Goal: Transaction & Acquisition: Purchase product/service

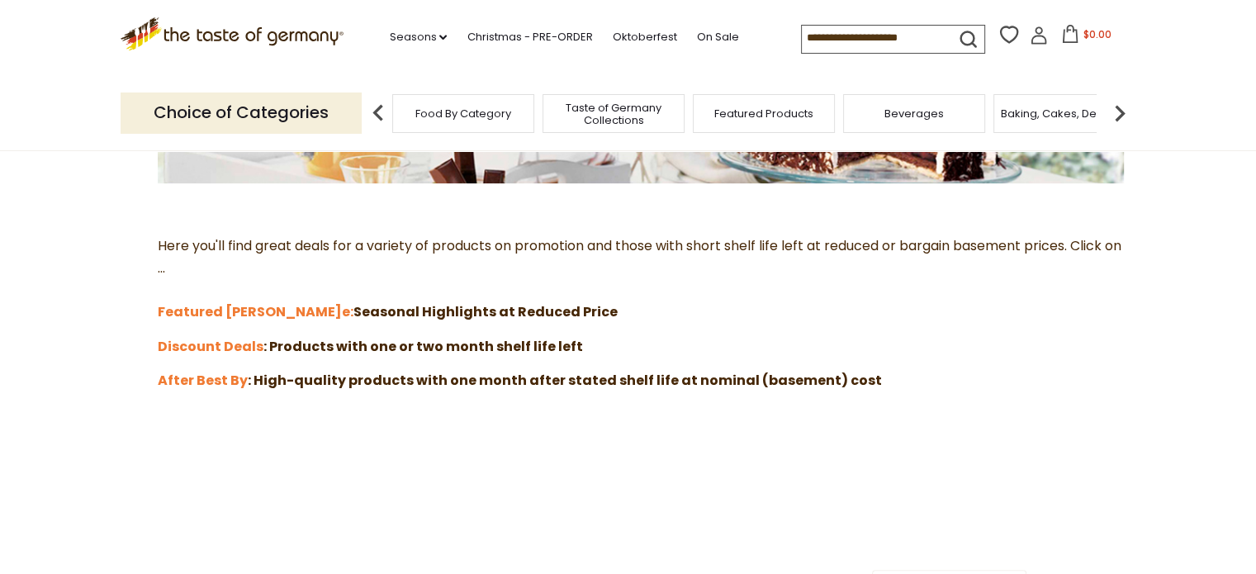
scroll to position [400, 0]
click at [918, 116] on span "Beverages" at bounding box center [913, 113] width 59 height 12
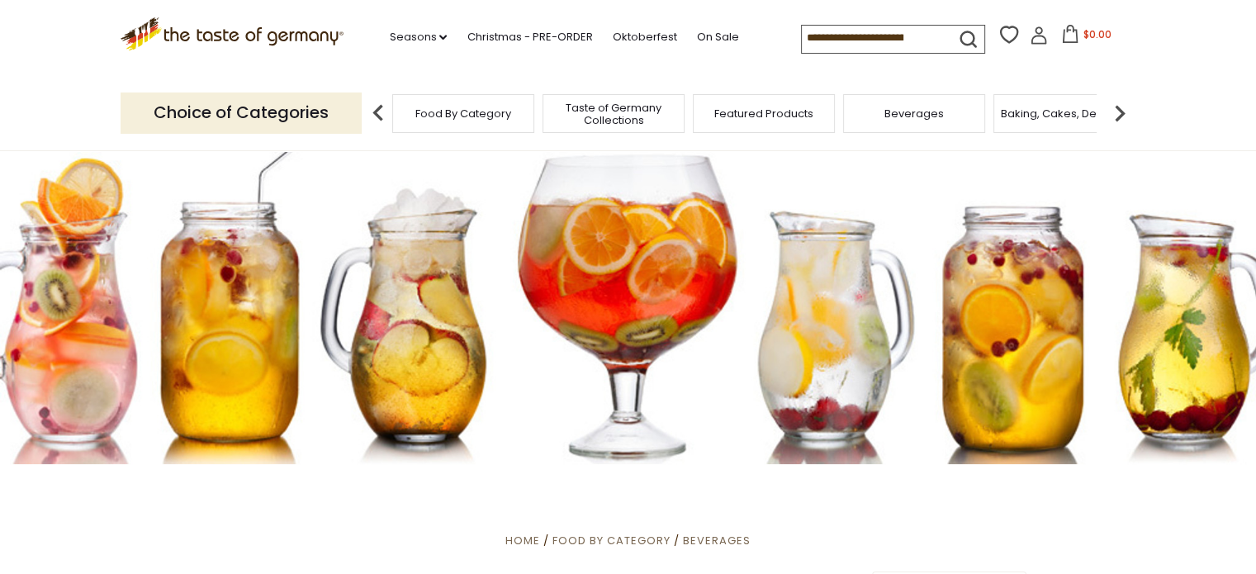
click at [1121, 112] on img at bounding box center [1119, 113] width 33 height 33
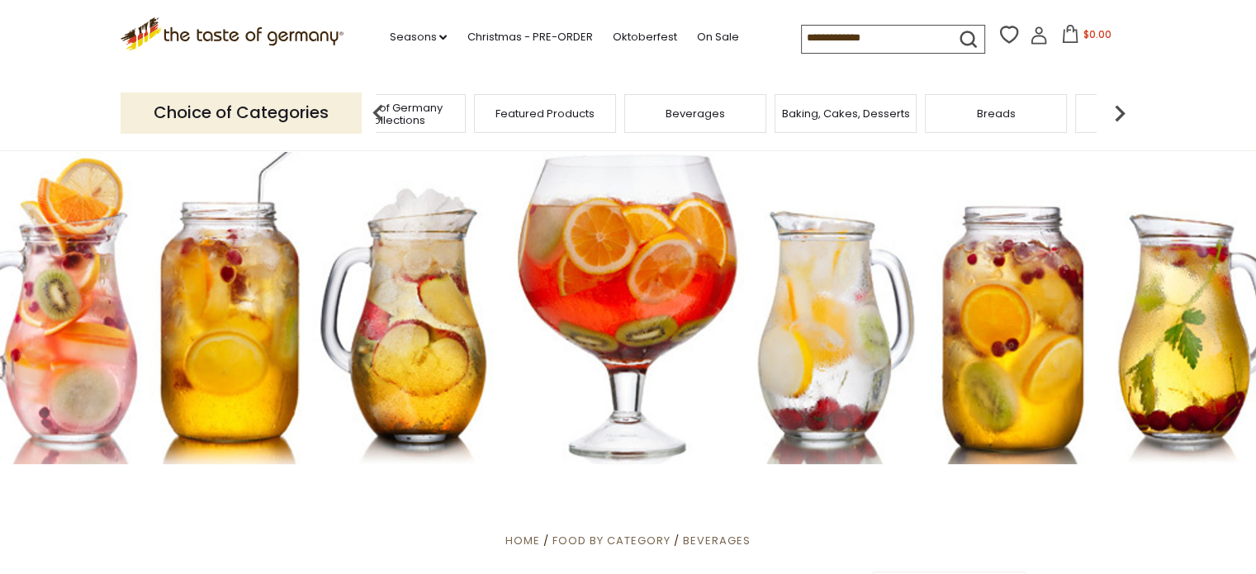
click at [1121, 112] on img at bounding box center [1119, 113] width 33 height 33
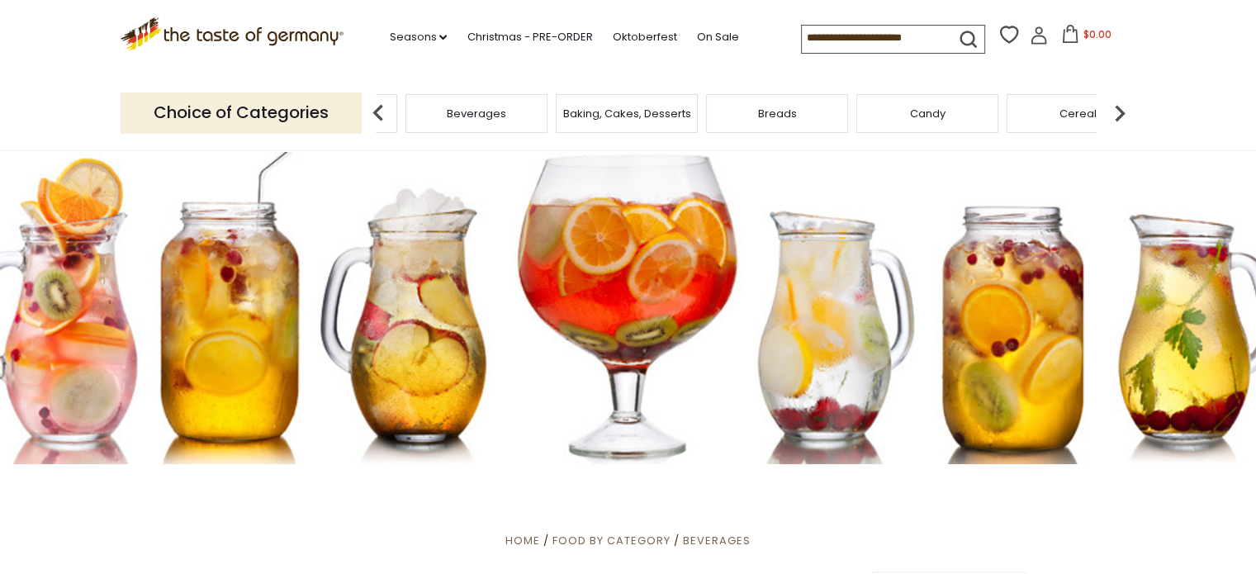
click at [1121, 112] on img at bounding box center [1119, 113] width 33 height 33
click at [928, 114] on span "Coffee, Cocoa & Tea" at bounding box center [940, 113] width 113 height 12
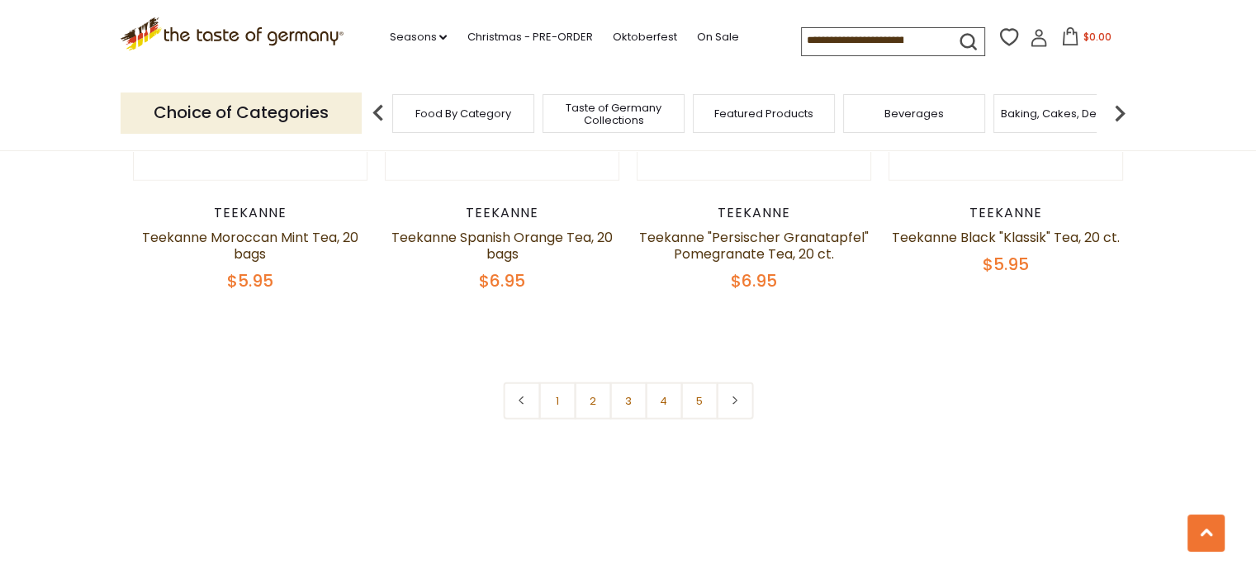
scroll to position [3988, 0]
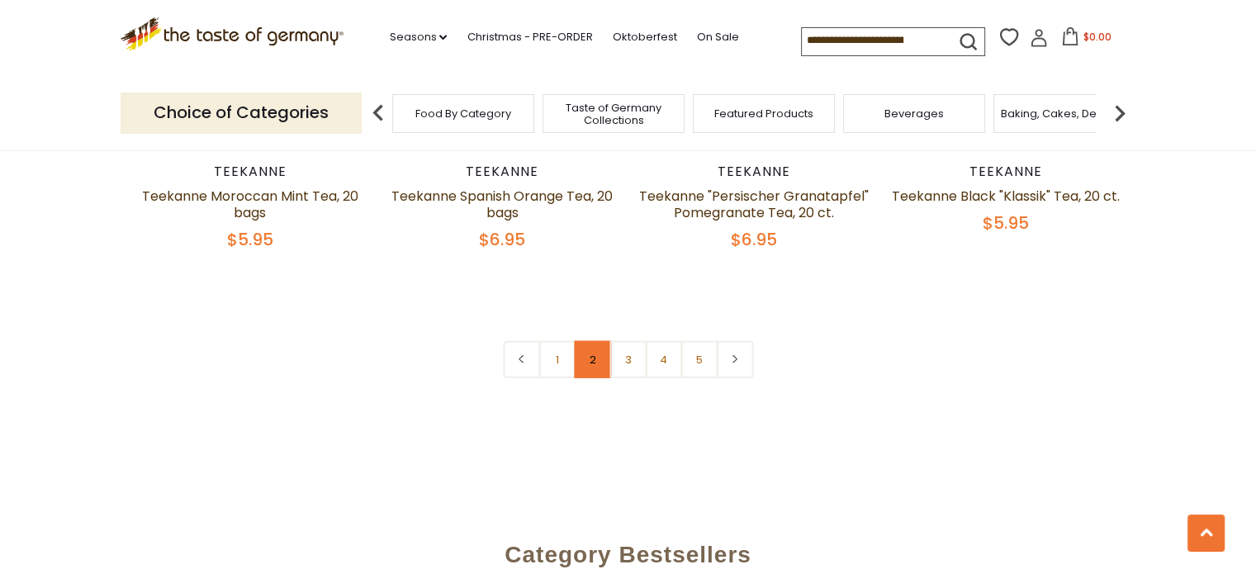
click at [591, 341] on link "2" at bounding box center [592, 359] width 37 height 37
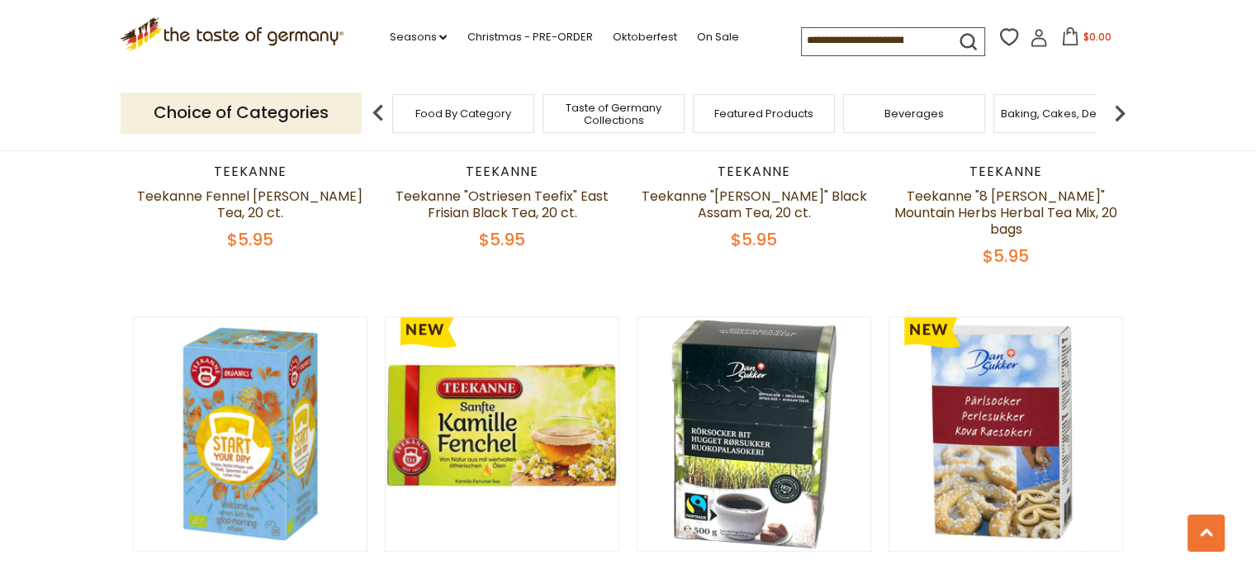
scroll to position [0, 0]
